Goal: Information Seeking & Learning: Learn about a topic

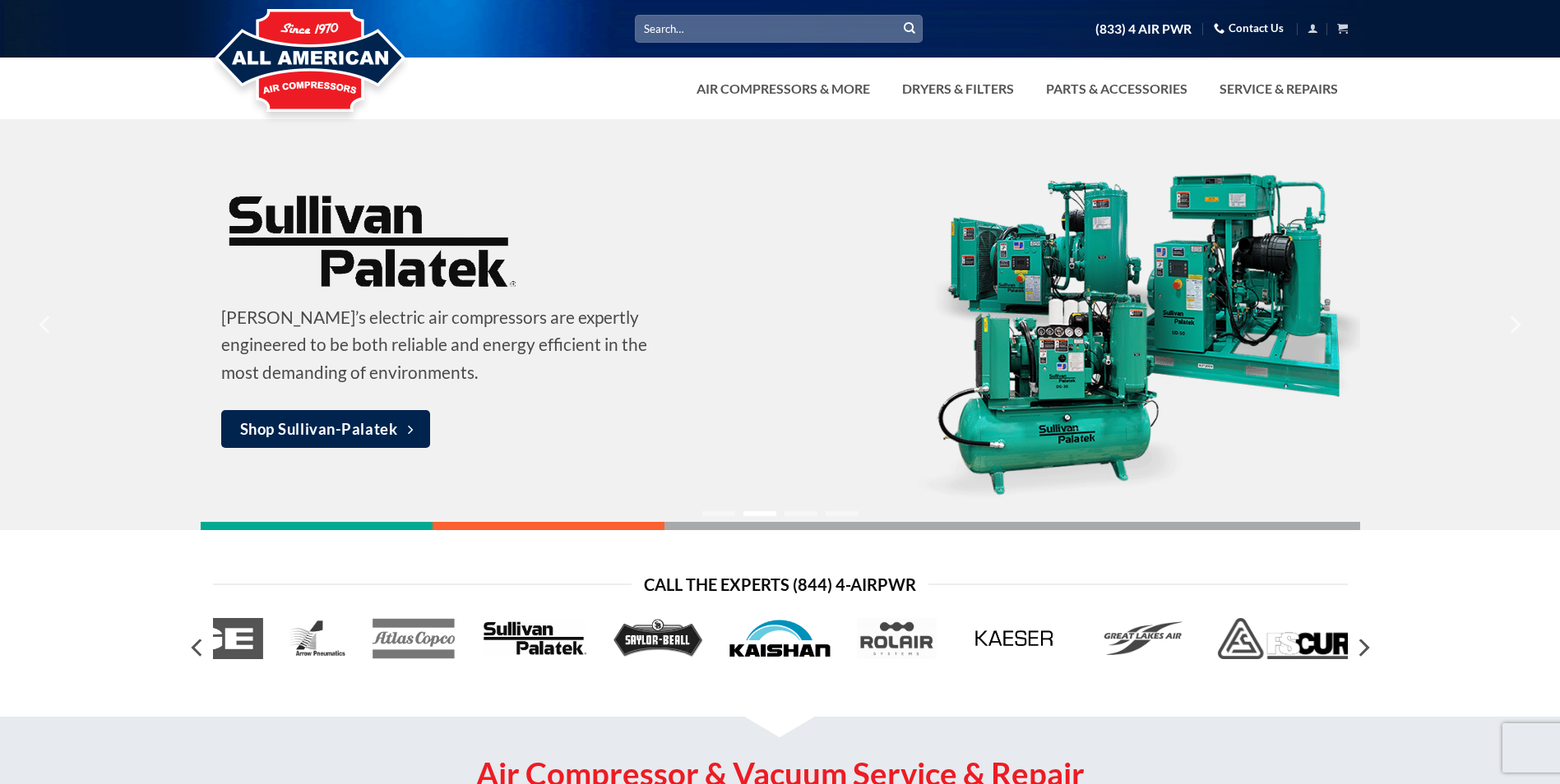
click at [768, 645] on img at bounding box center [780, 639] width 105 height 41
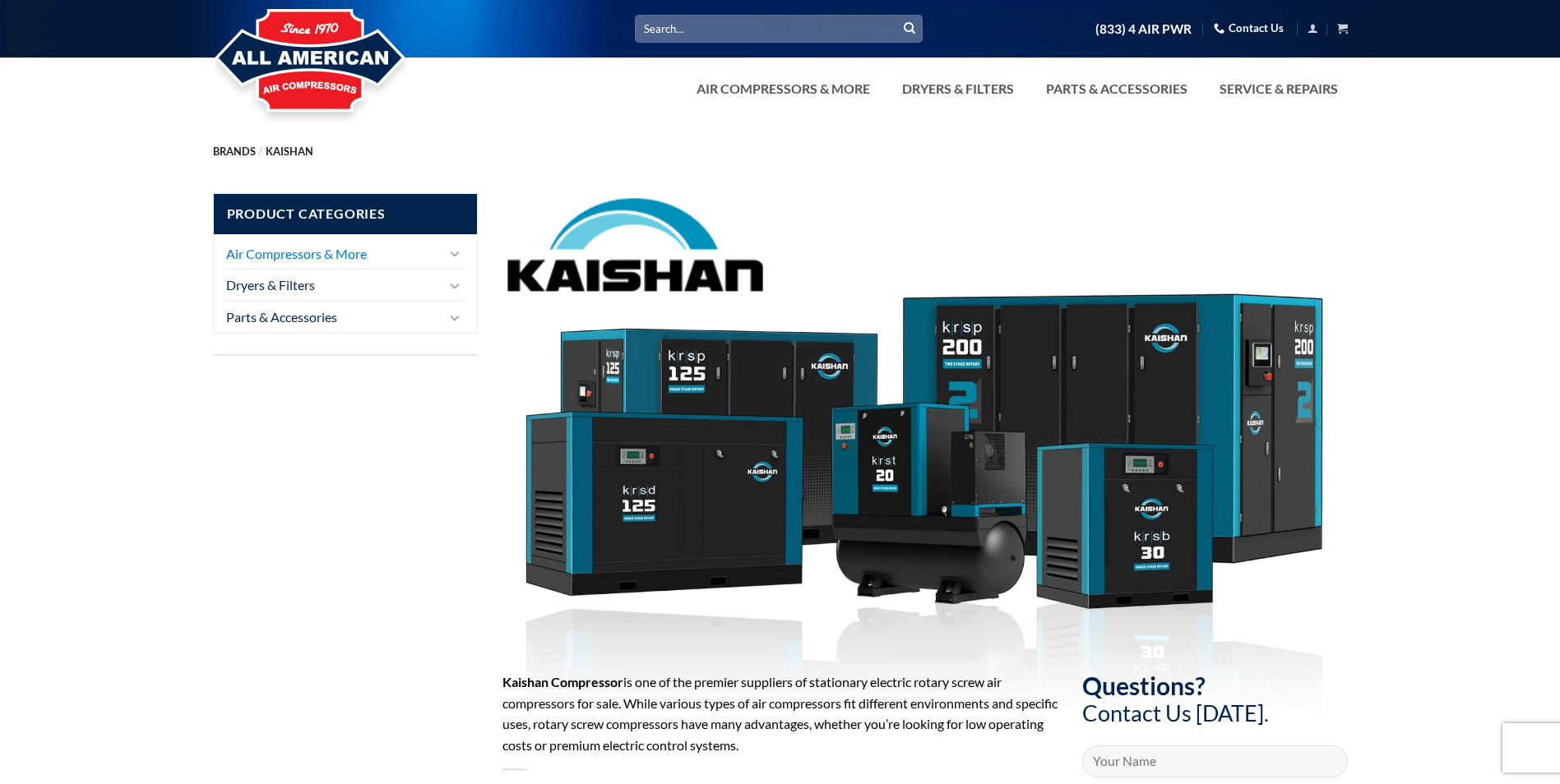
click at [304, 254] on link "Air Compressors & More" at bounding box center [334, 254] width 215 height 31
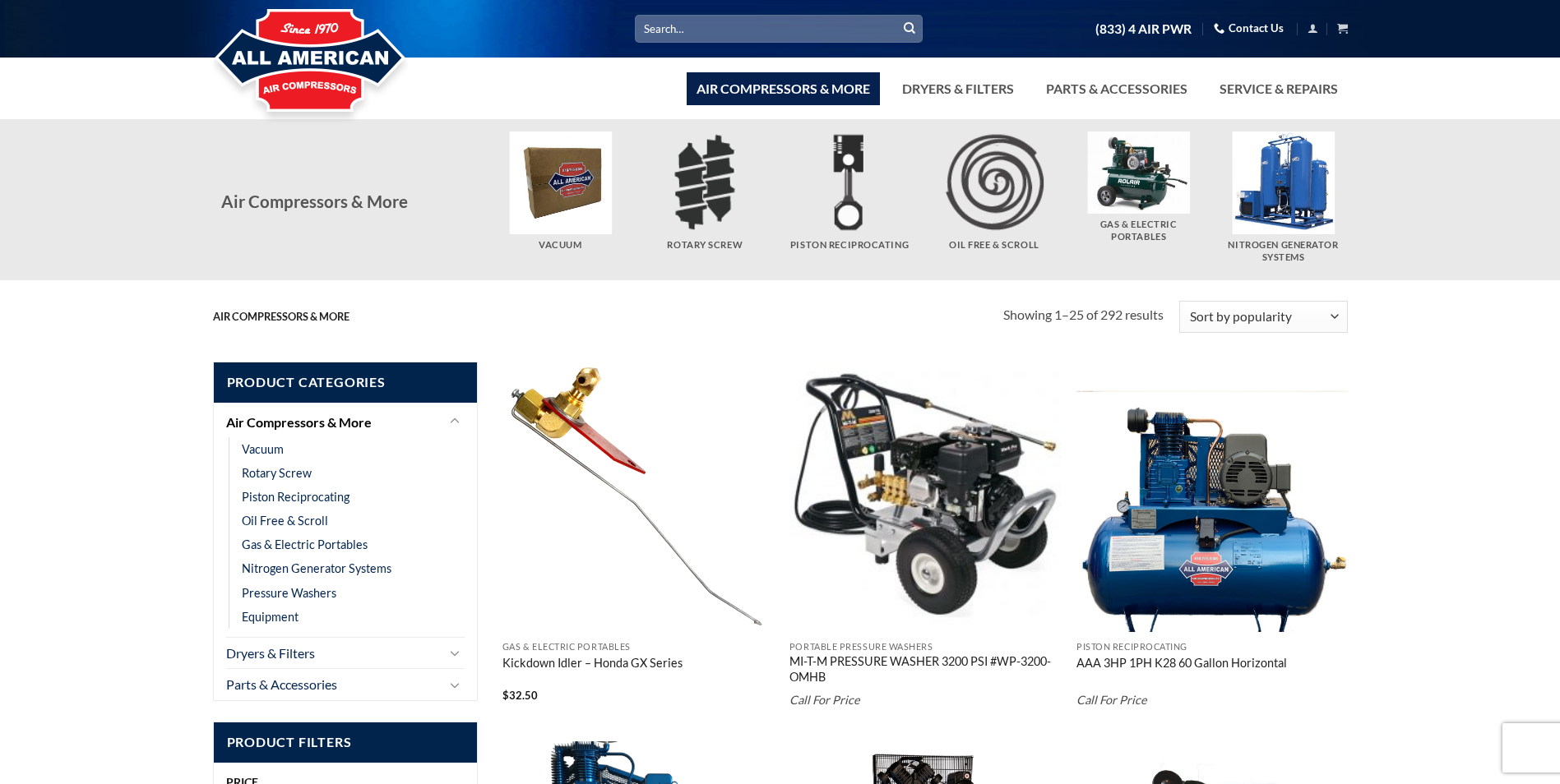
scroll to position [82, 0]
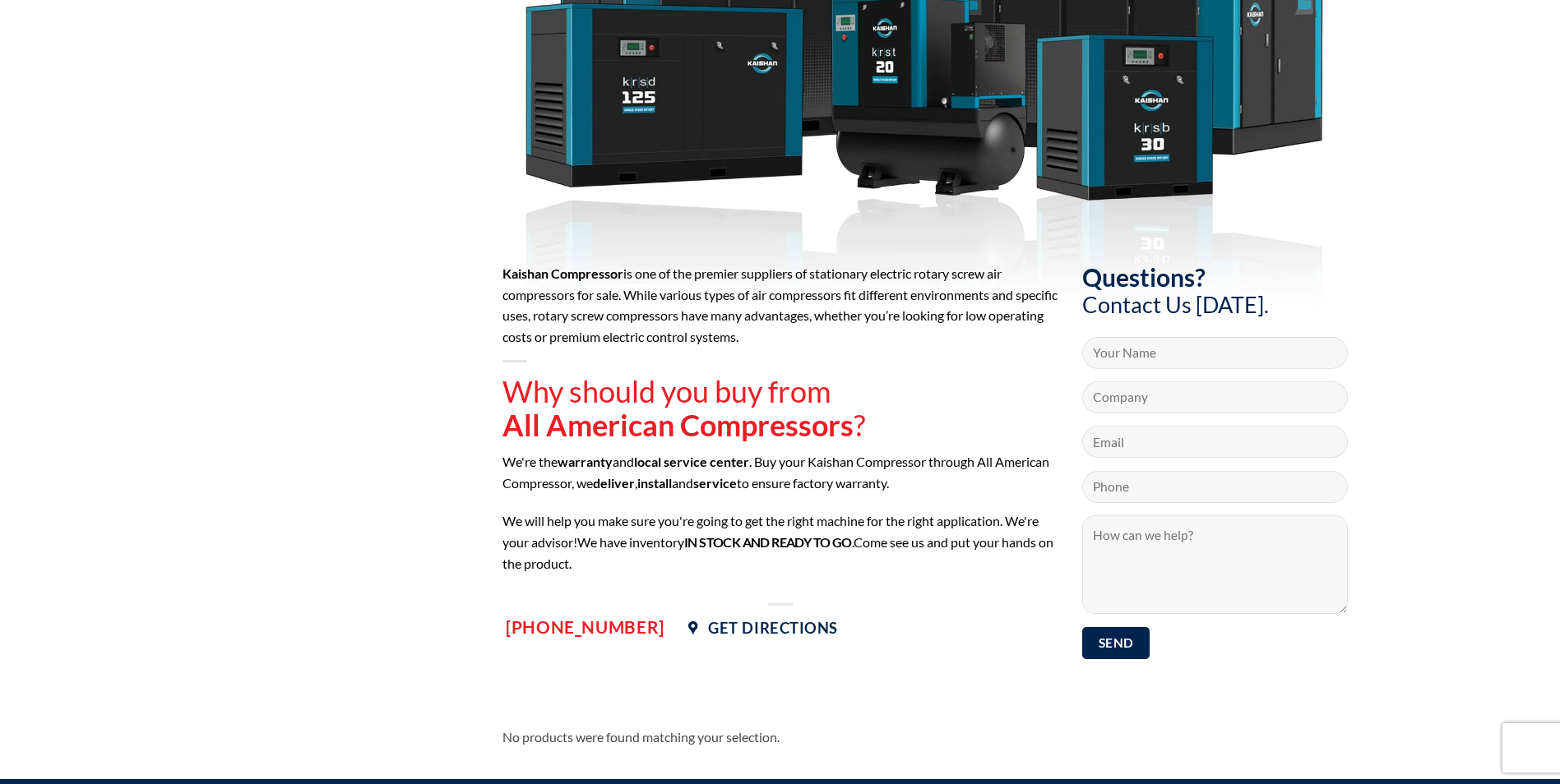
scroll to position [139, 0]
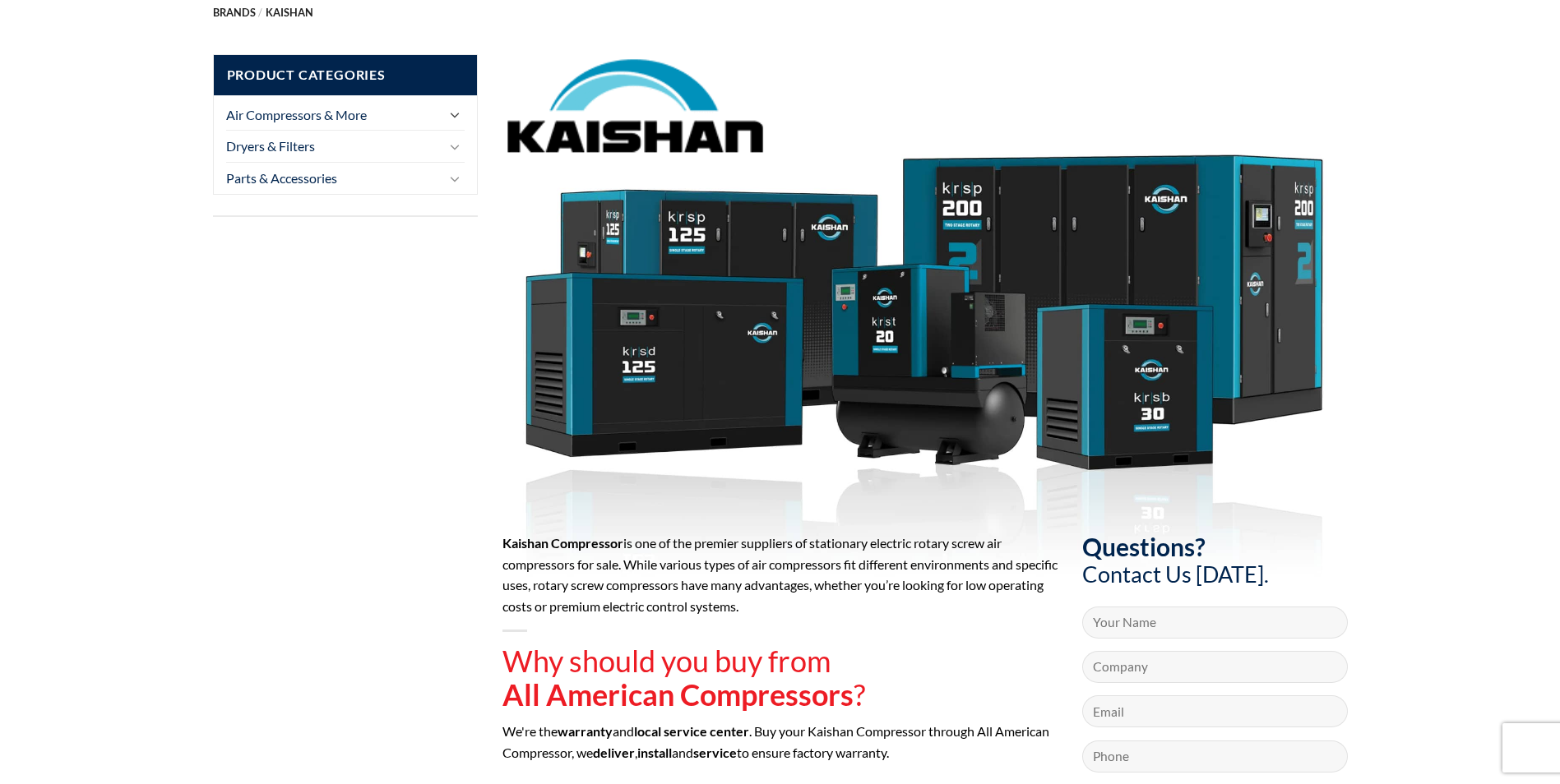
click at [451, 111] on icon "Toggle" at bounding box center [454, 115] width 10 height 18
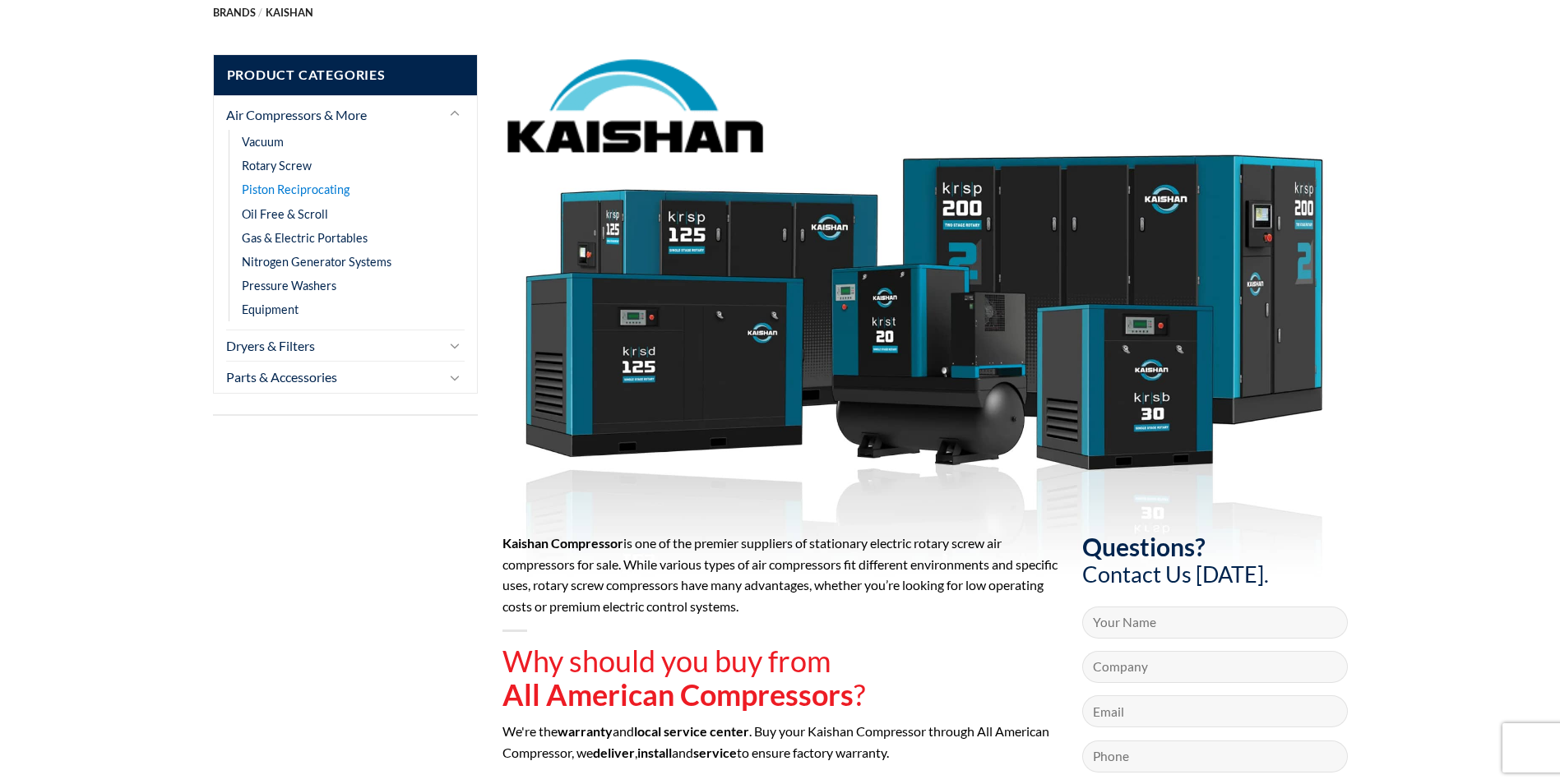
click at [306, 184] on link "Piston Reciprocating" at bounding box center [296, 189] width 108 height 23
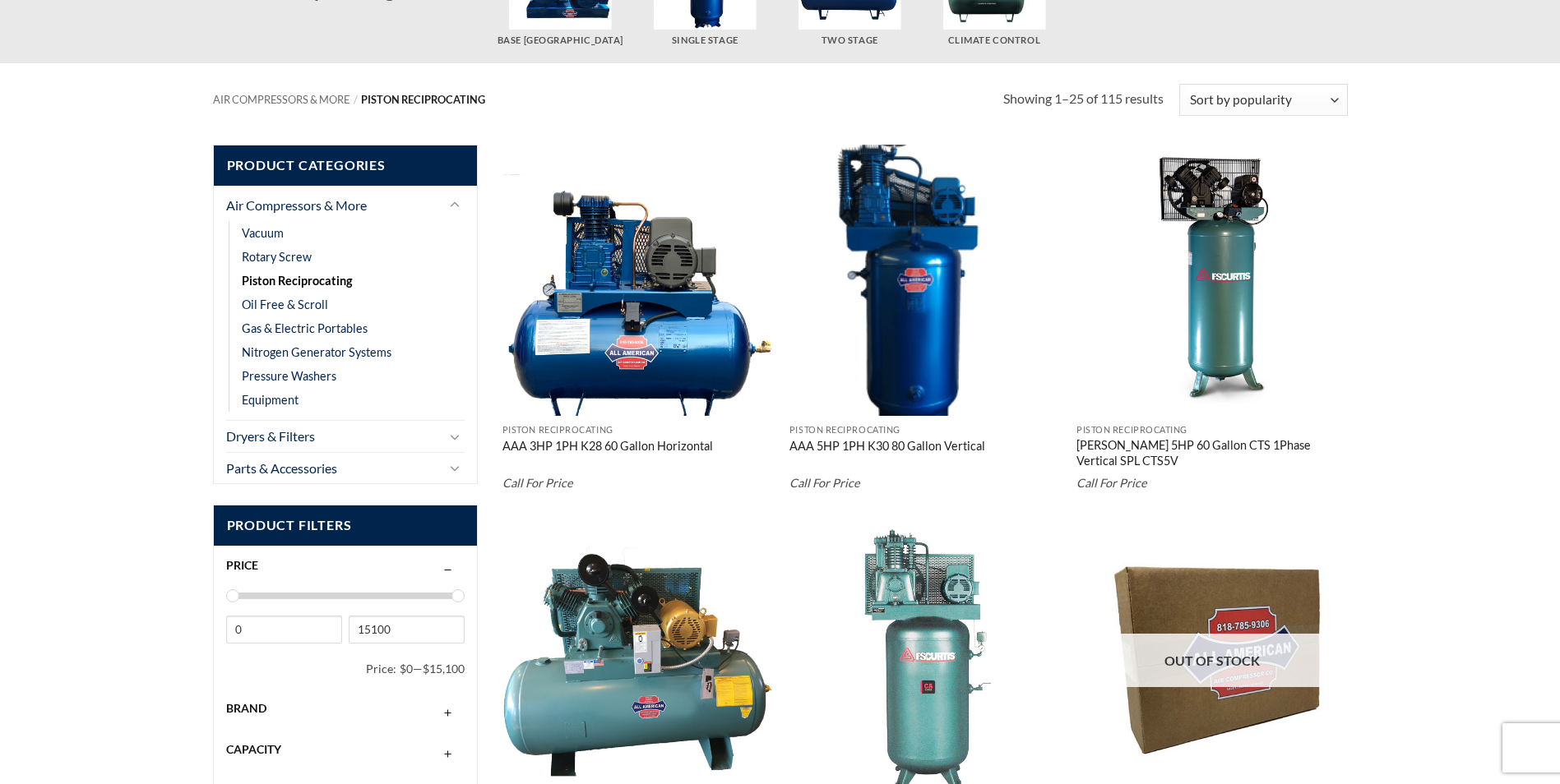
scroll to position [82, 0]
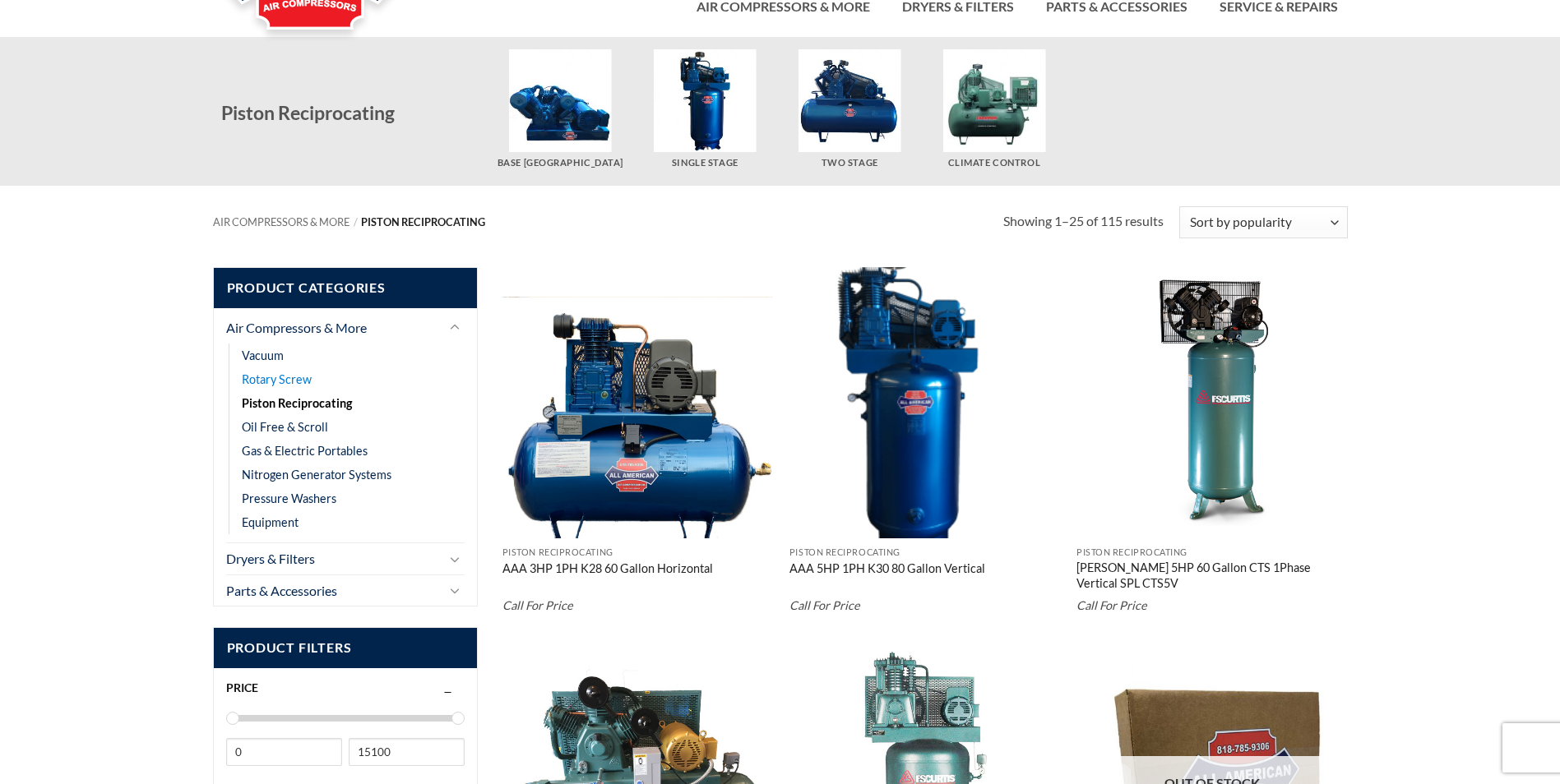
click at [296, 387] on link "Rotary Screw" at bounding box center [276, 379] width 70 height 23
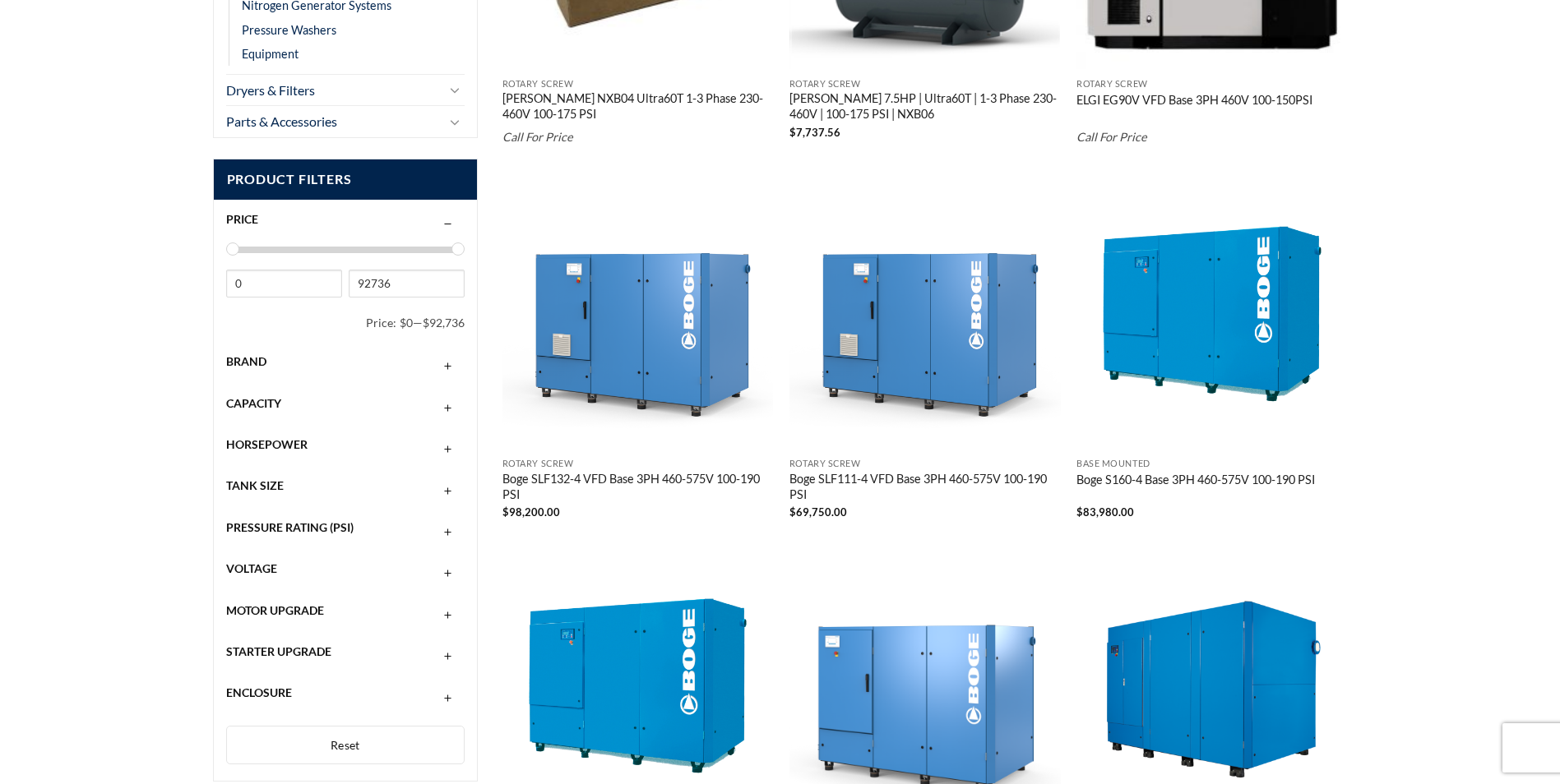
scroll to position [436, 0]
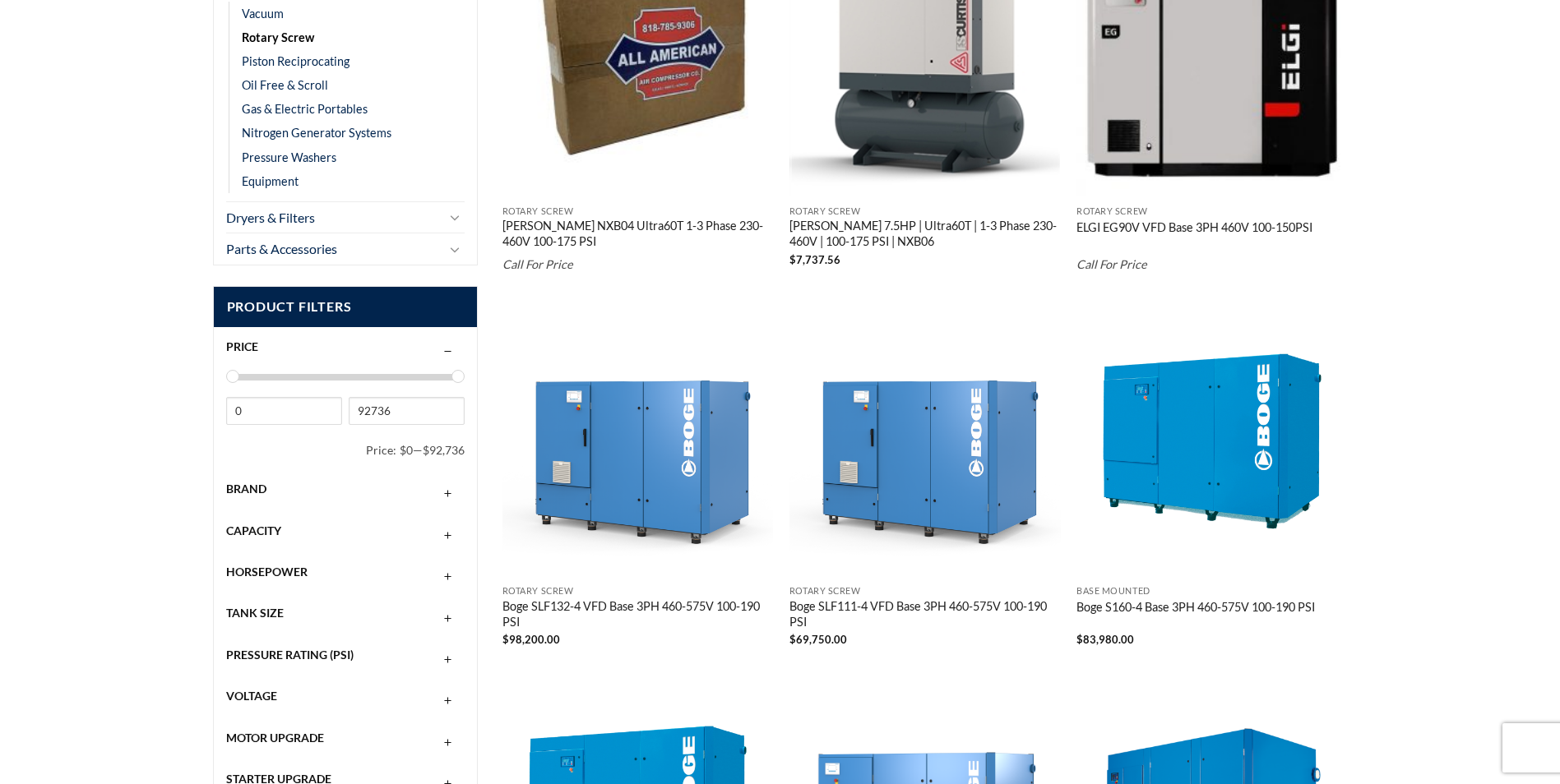
click at [317, 475] on div "Brand" at bounding box center [346, 489] width 239 height 31
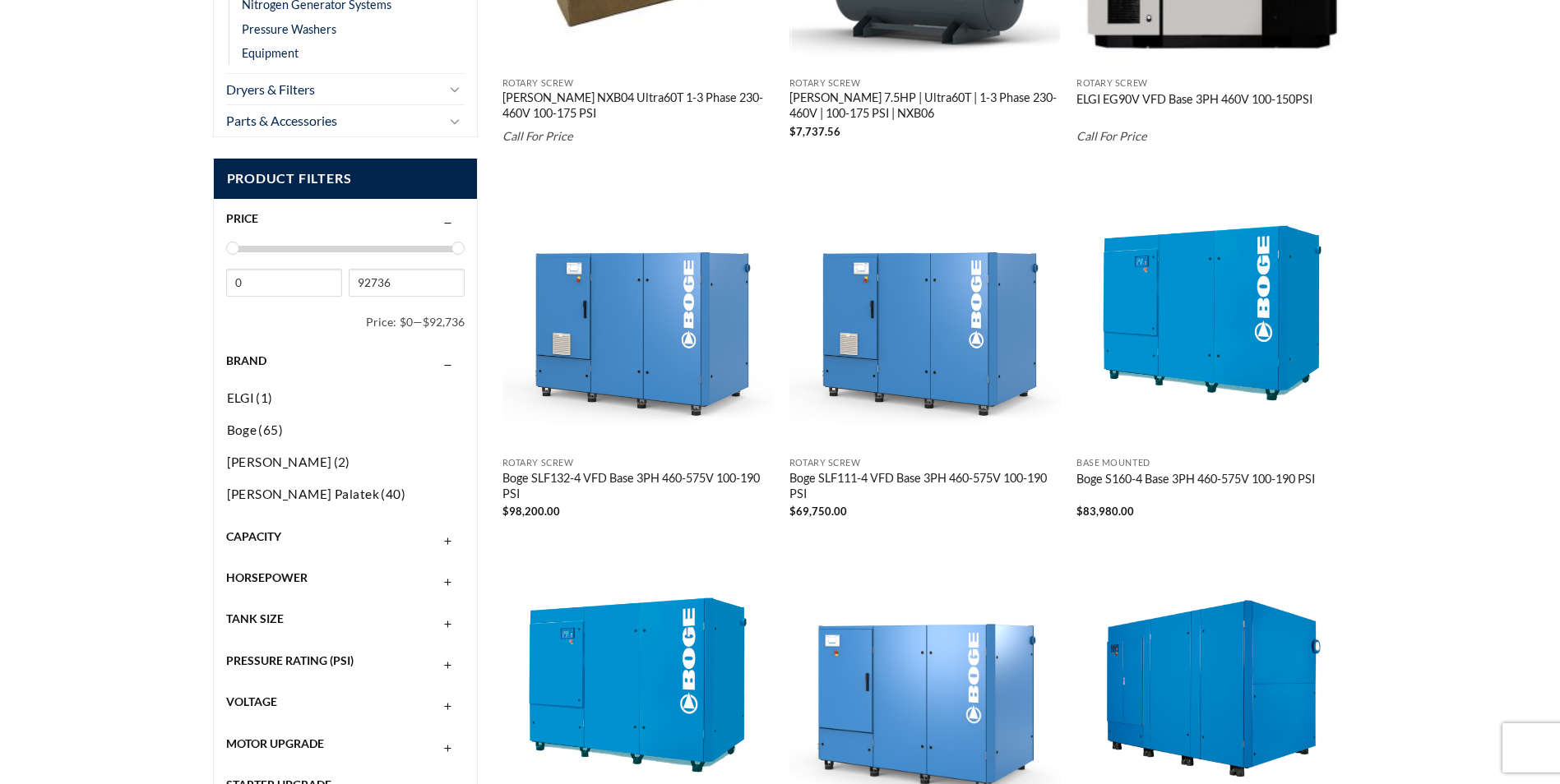
scroll to position [271, 0]
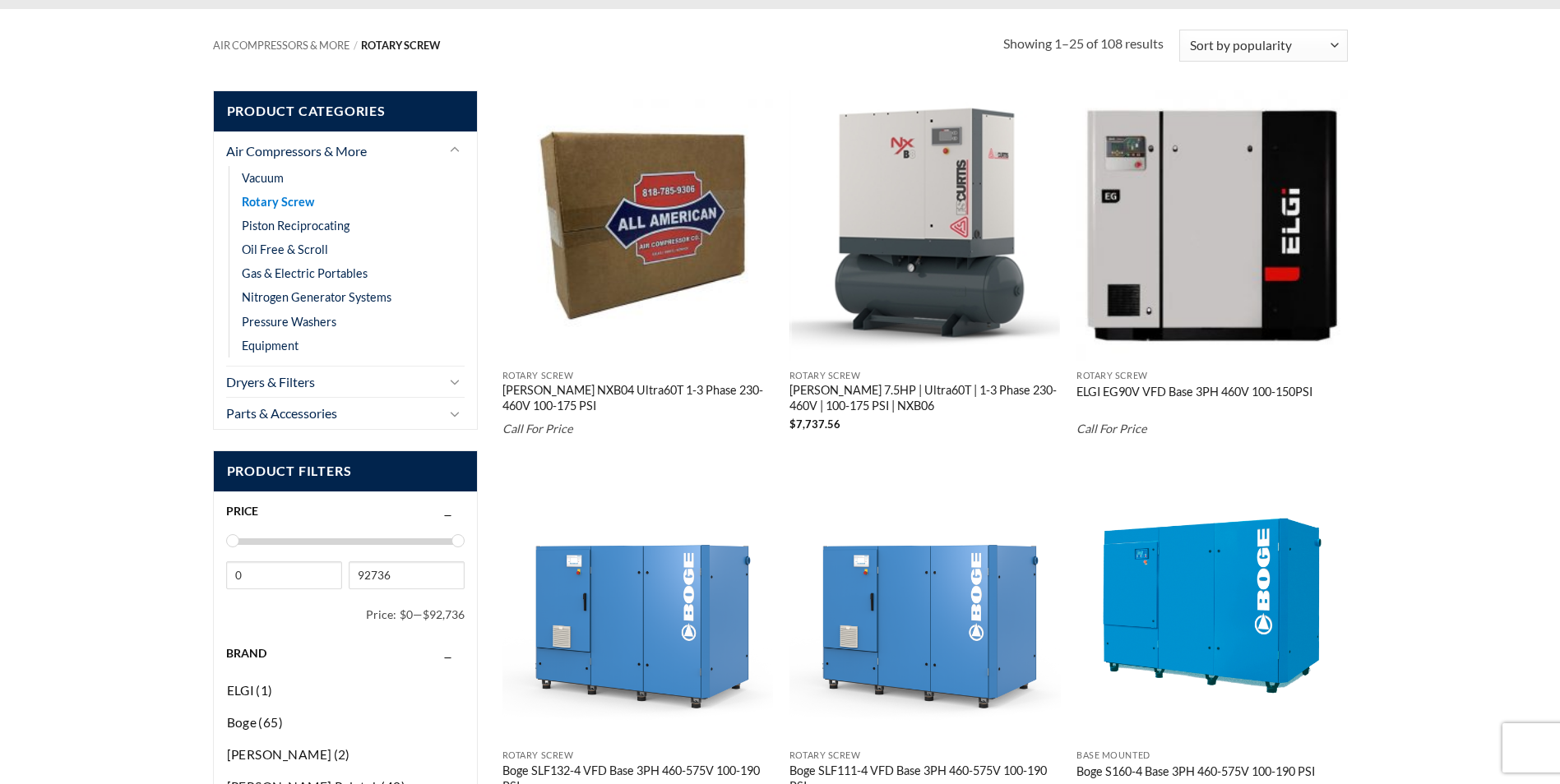
click at [289, 206] on link "Rotary Screw" at bounding box center [278, 202] width 72 height 23
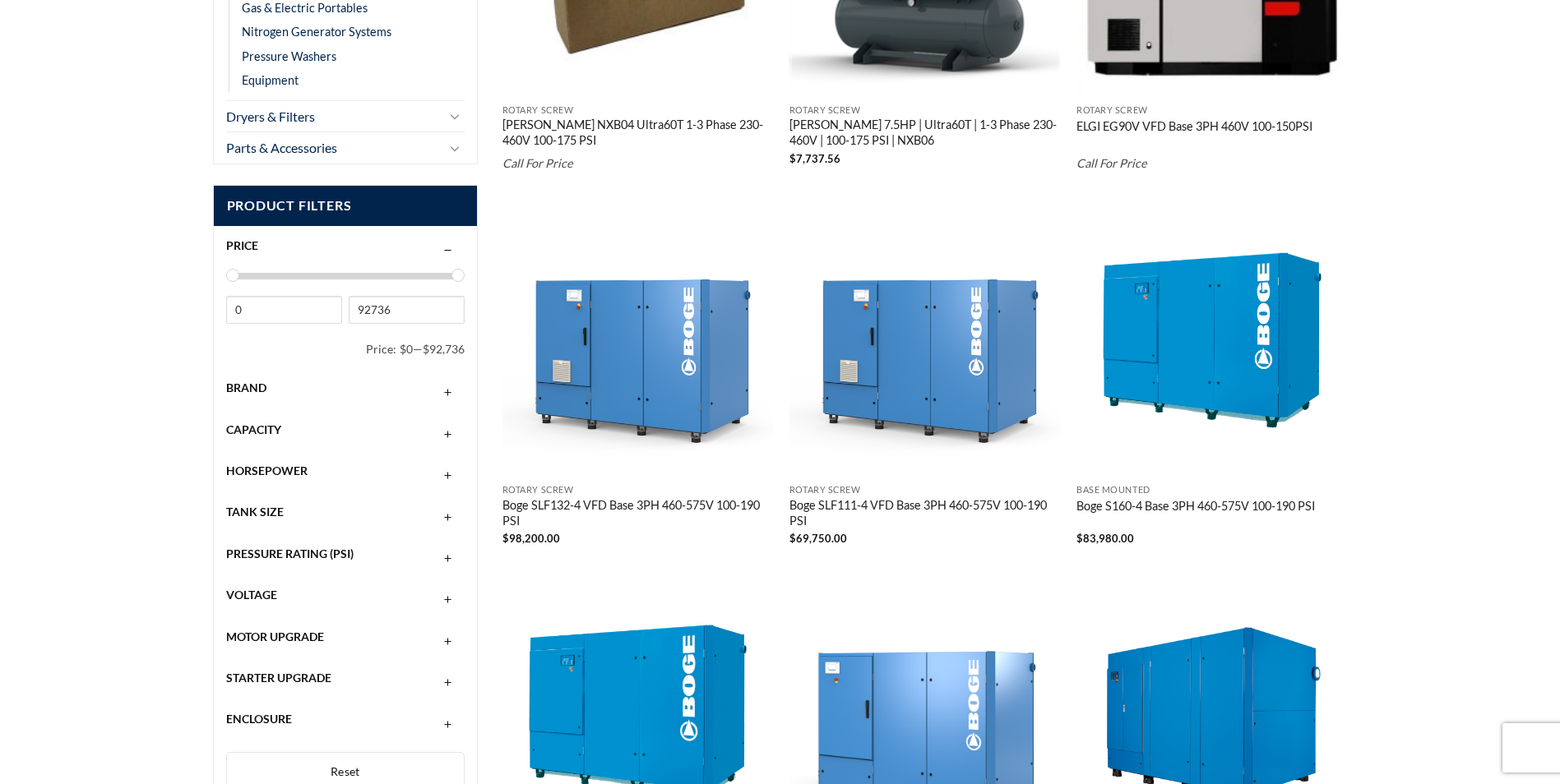
scroll to position [740, 0]
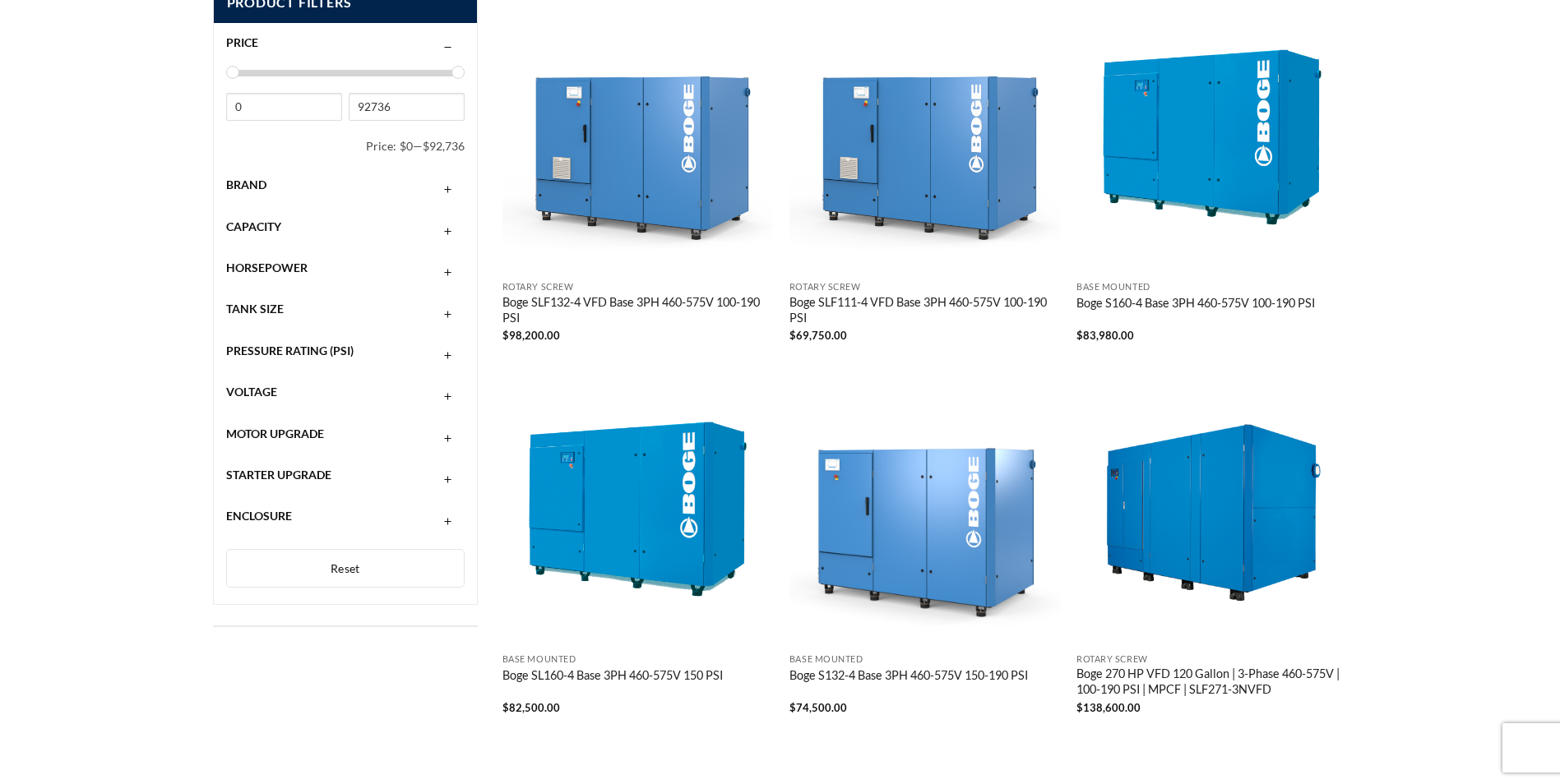
click at [276, 177] on div "Brand" at bounding box center [346, 185] width 239 height 31
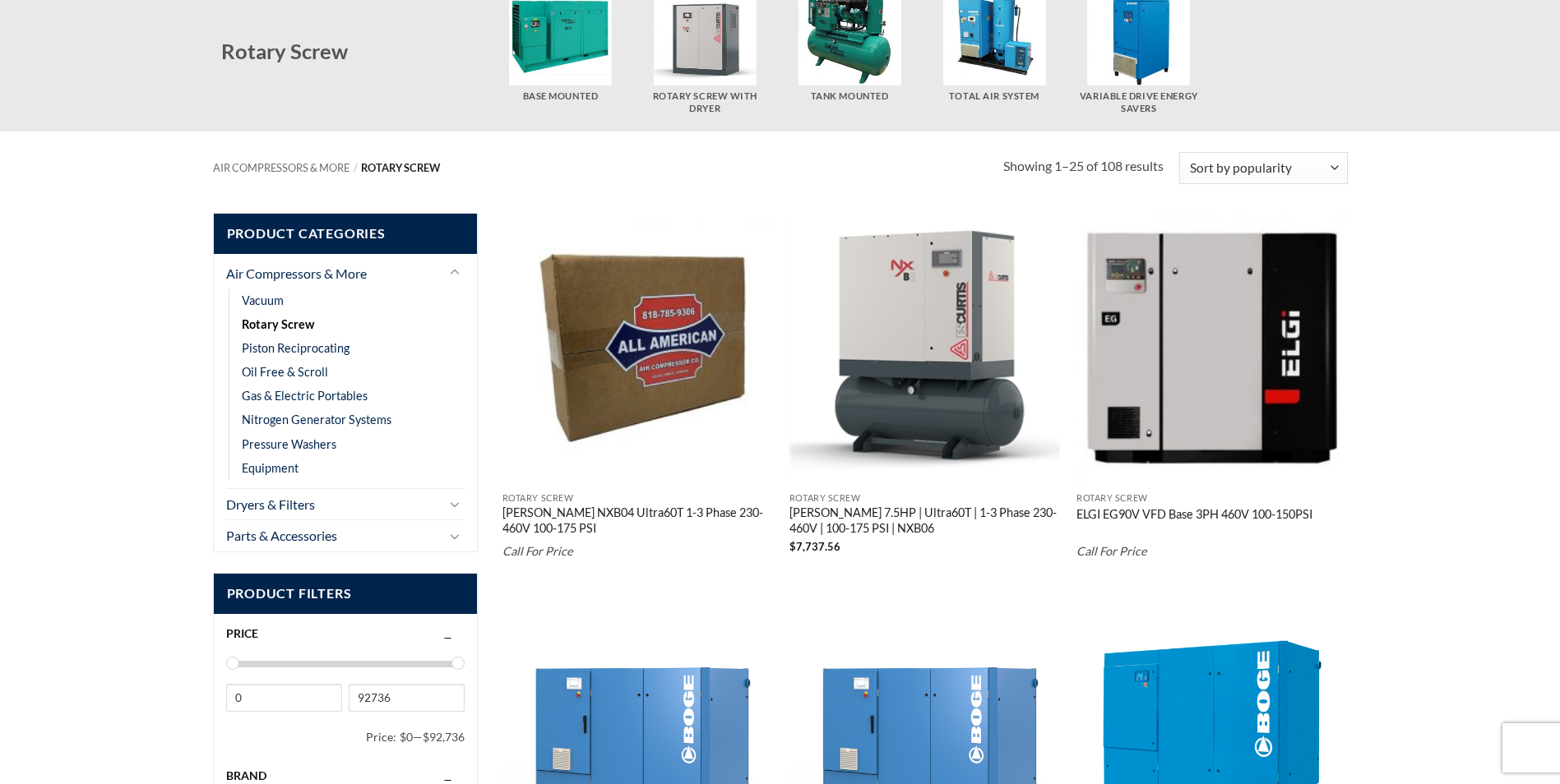
scroll to position [0, 0]
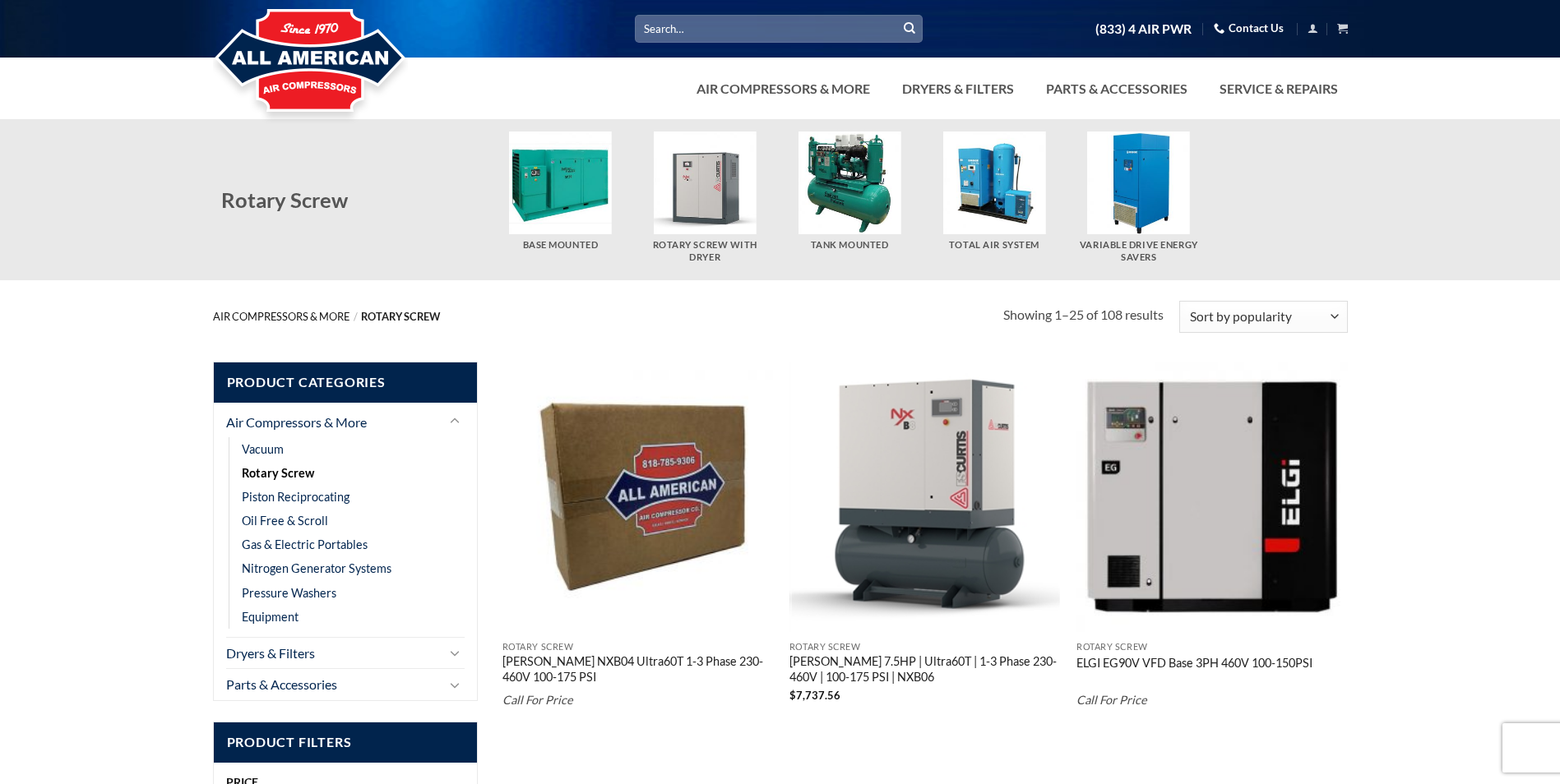
click at [342, 319] on link "Air Compressors & More" at bounding box center [281, 316] width 136 height 13
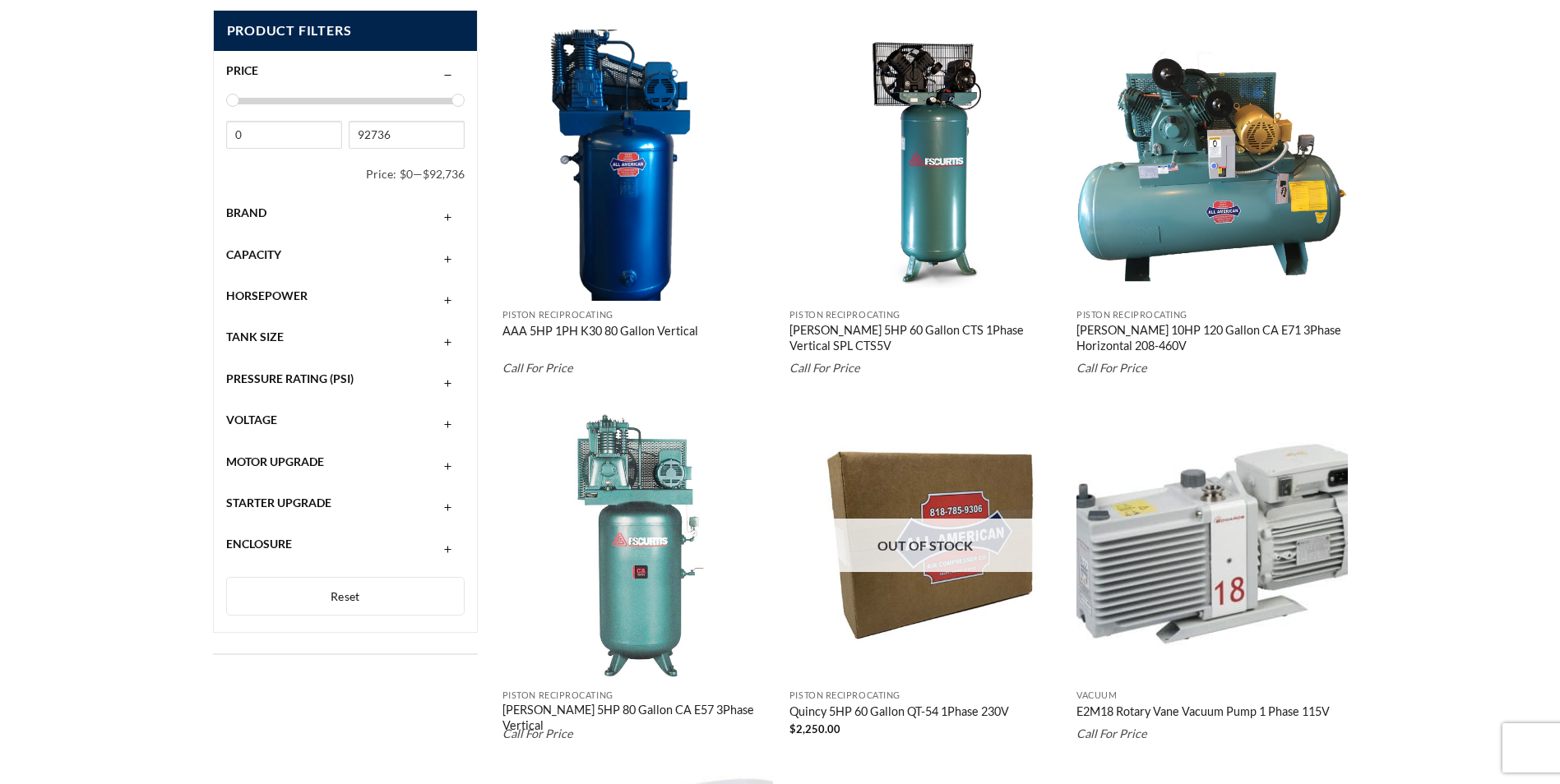
scroll to position [740, 0]
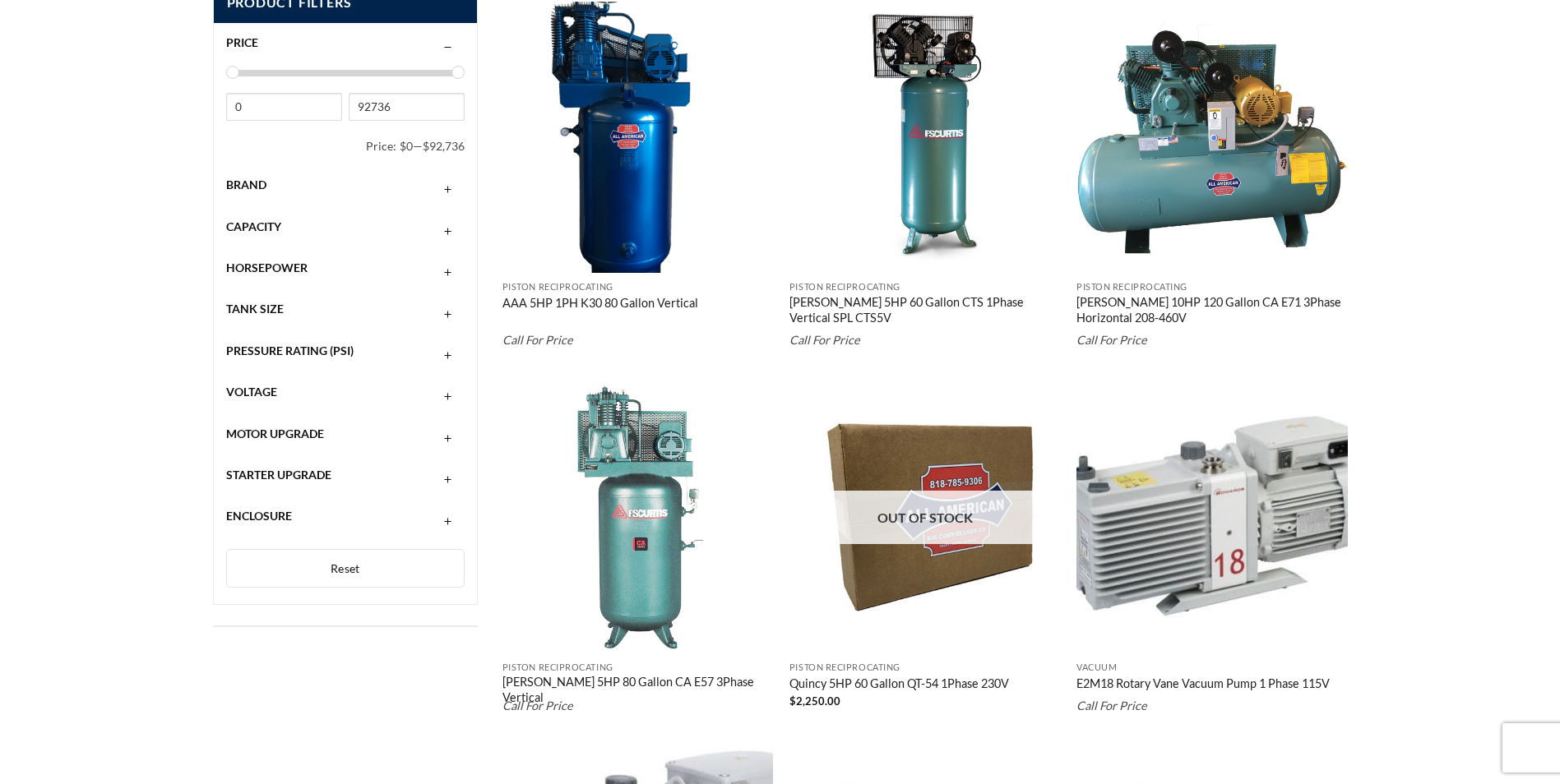
click at [255, 180] on span "Brand" at bounding box center [246, 184] width 40 height 14
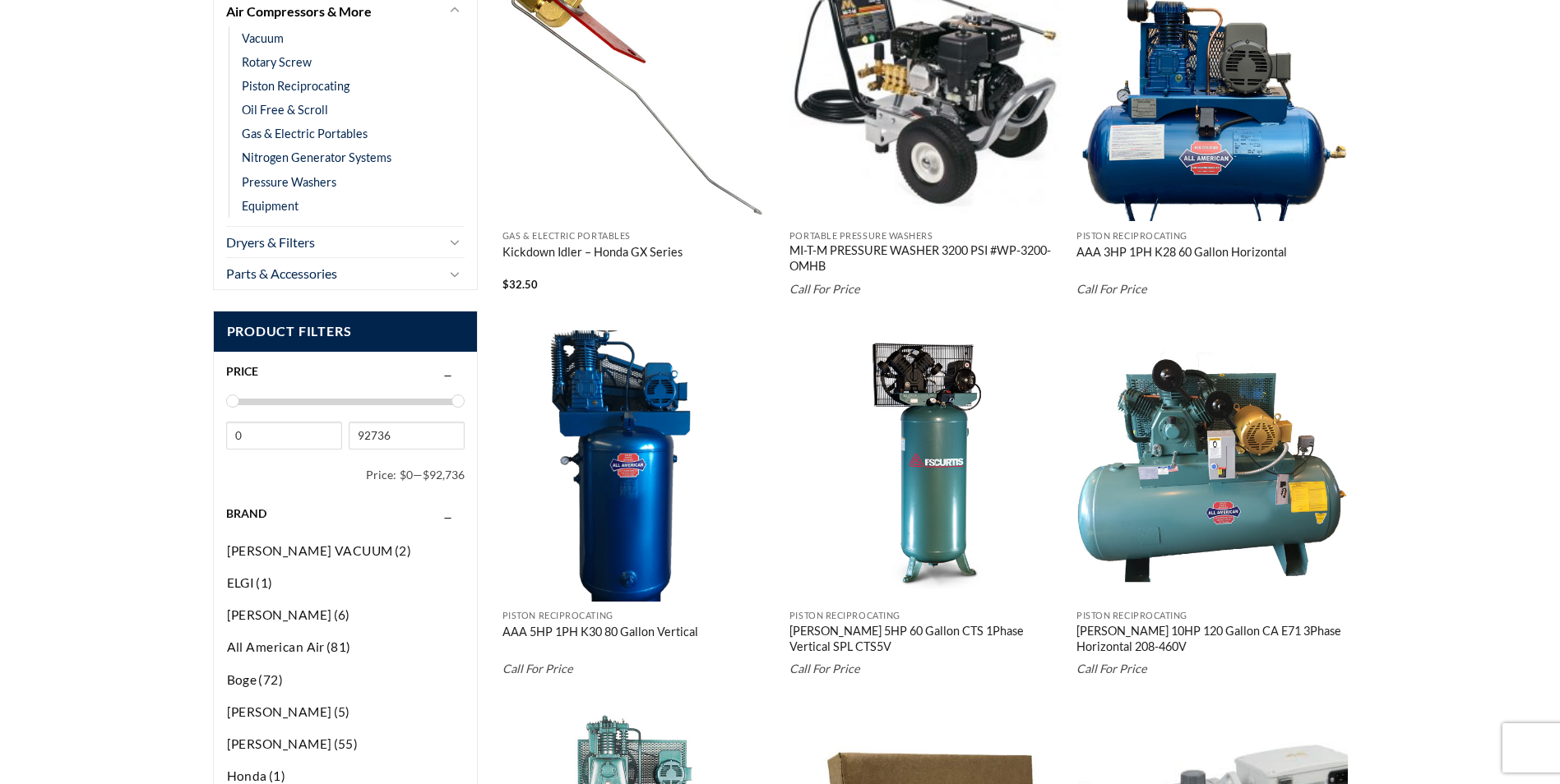
scroll to position [0, 0]
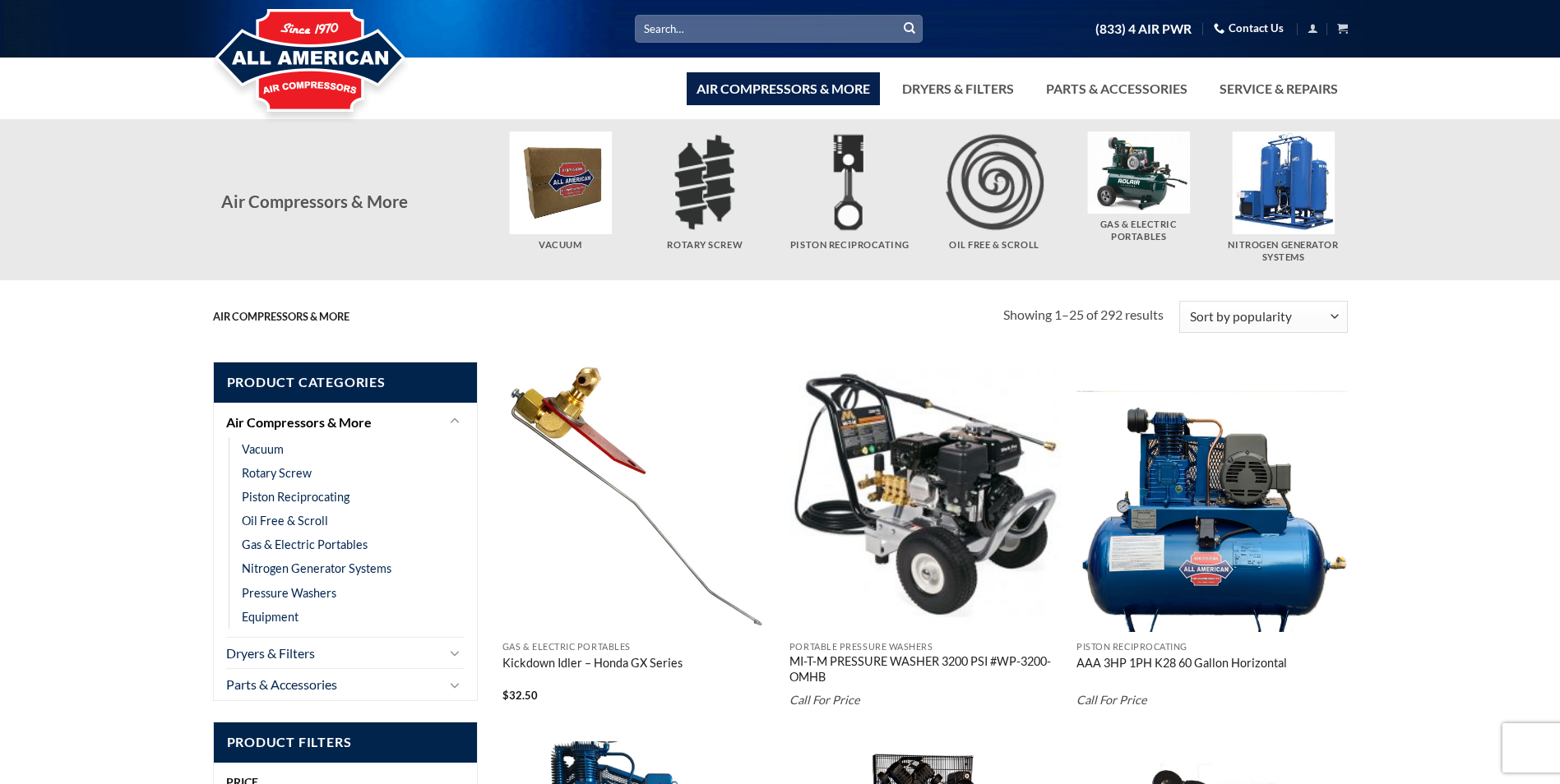
click at [694, 34] on input "Search for:" at bounding box center [779, 28] width 288 height 27
type input "kaishan"
click at [897, 17] on button "Submit" at bounding box center [909, 28] width 24 height 24
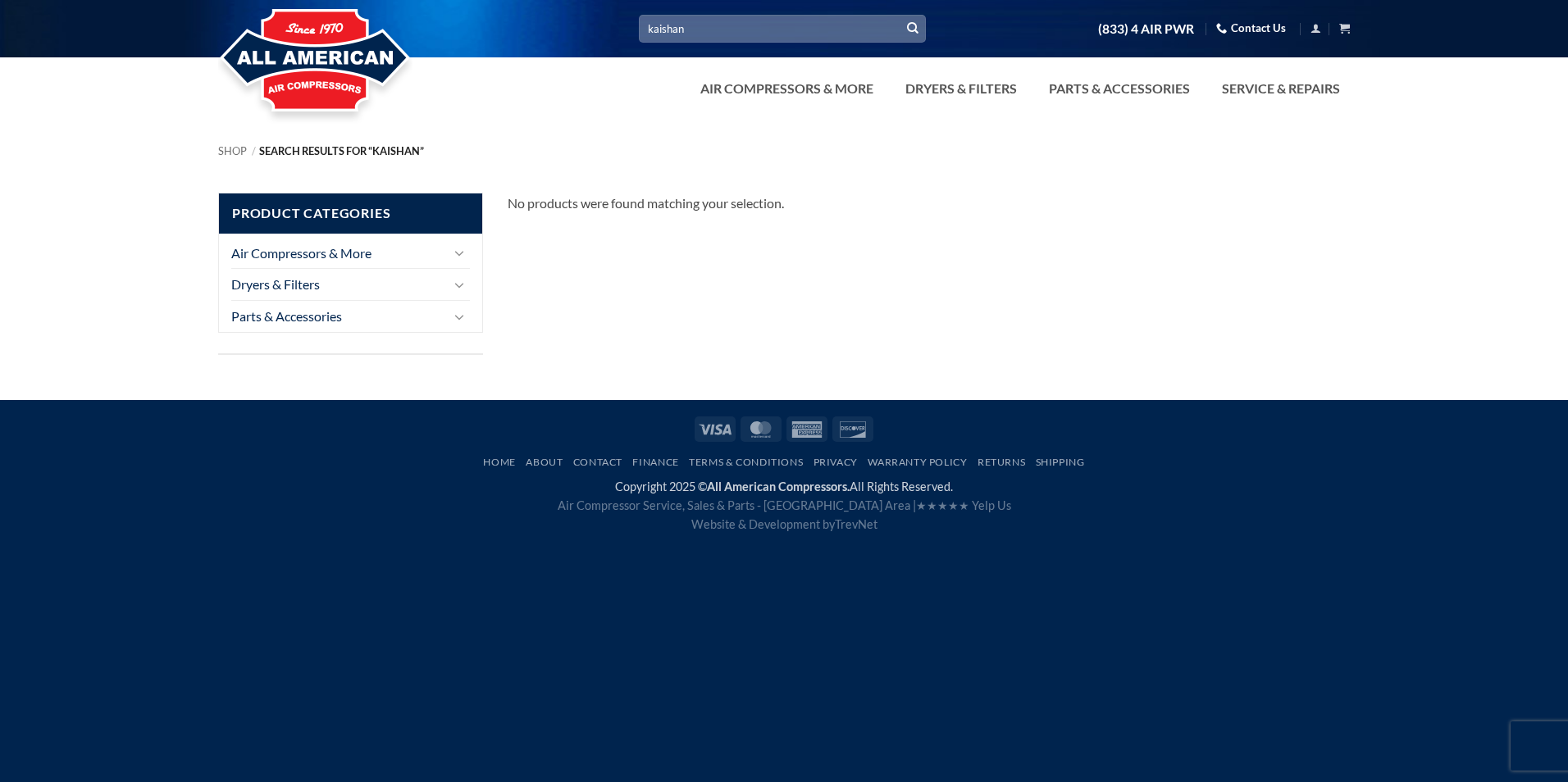
click at [342, 131] on div "Shop / Search results for “kaishan” Filter" at bounding box center [784, 144] width 1156 height 49
click at [343, 112] on img at bounding box center [314, 62] width 194 height 131
